Goal: Check status: Check status

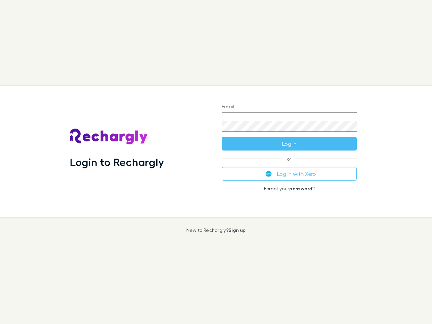
click at [216, 162] on div "Login to Rechargly" at bounding box center [140, 151] width 152 height 131
click at [289, 107] on input "Email" at bounding box center [289, 107] width 135 height 11
click at [289, 144] on button "Log in" at bounding box center [289, 143] width 135 height 13
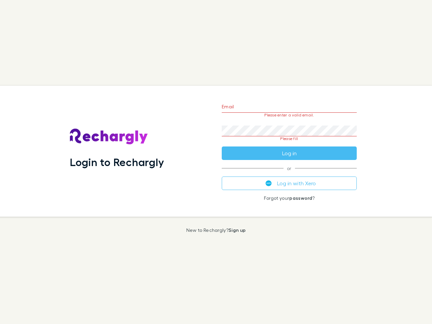
click at [289, 174] on div "Email Please enter a valid email. Password Please fill Log in or Log in with Xe…" at bounding box center [289, 151] width 146 height 131
